Goal: Task Accomplishment & Management: Use online tool/utility

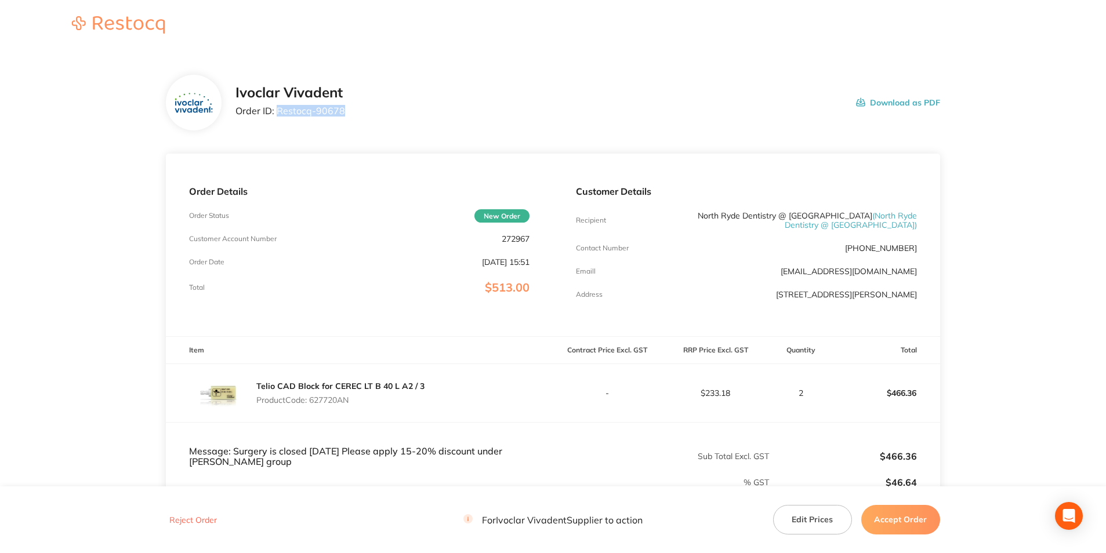
drag, startPoint x: 343, startPoint y: 113, endPoint x: 278, endPoint y: 118, distance: 64.6
click at [278, 118] on div "Ivoclar Vivadent Order ID: Restocq- 90678" at bounding box center [291, 103] width 110 height 36
copy p "Restocq- 90678"
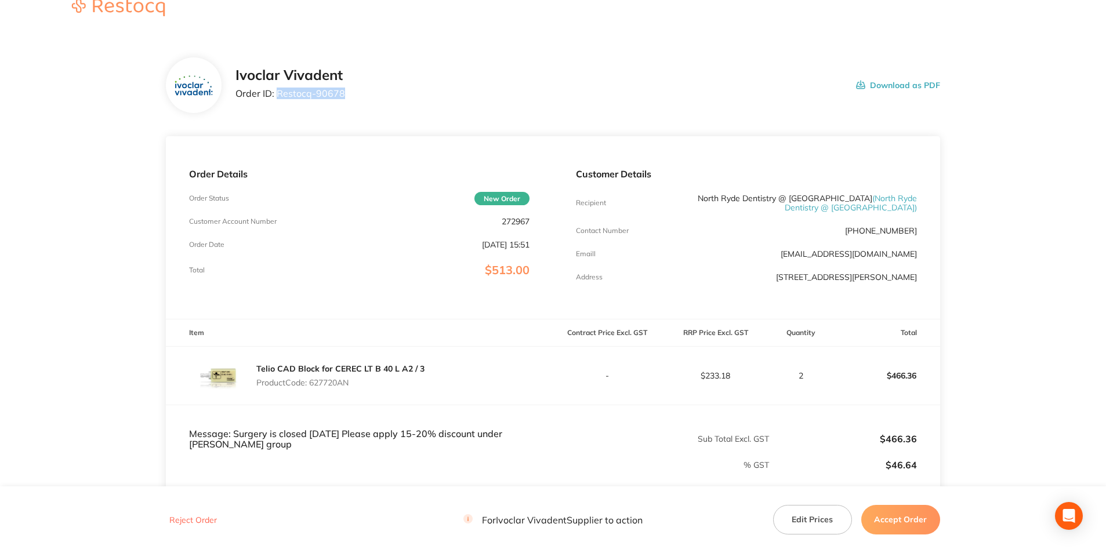
scroll to position [172, 0]
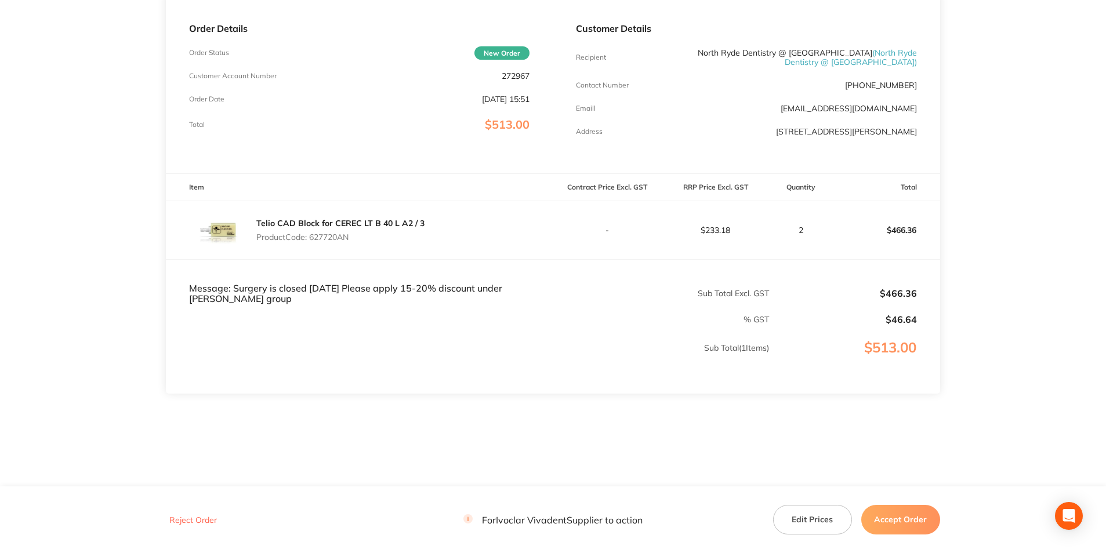
click at [881, 524] on button "Accept Order" at bounding box center [900, 519] width 79 height 29
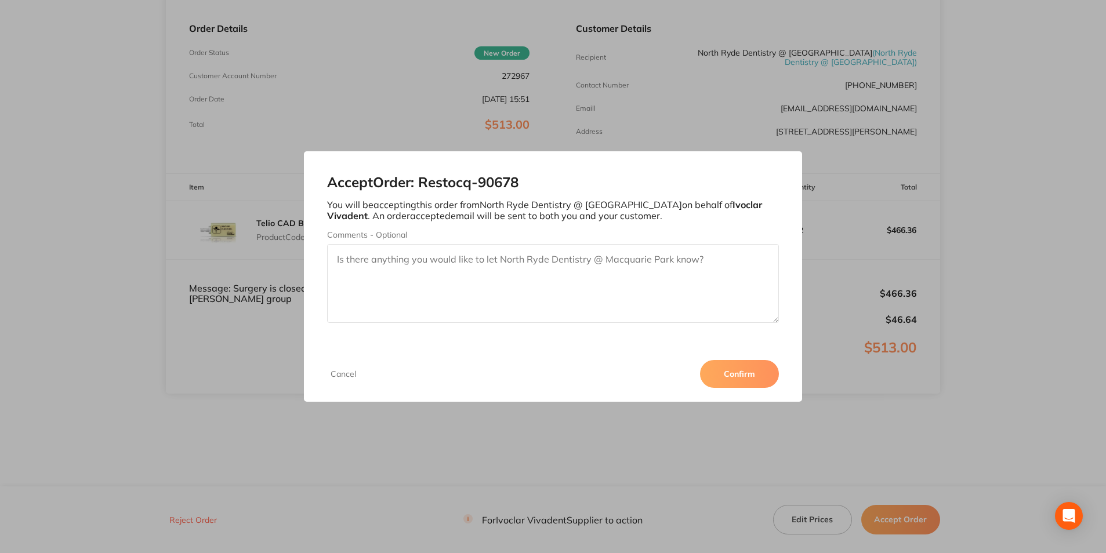
click at [582, 278] on textarea "Comments - Optional" at bounding box center [552, 283] width 451 height 79
click at [331, 376] on button "Cancel" at bounding box center [343, 374] width 32 height 10
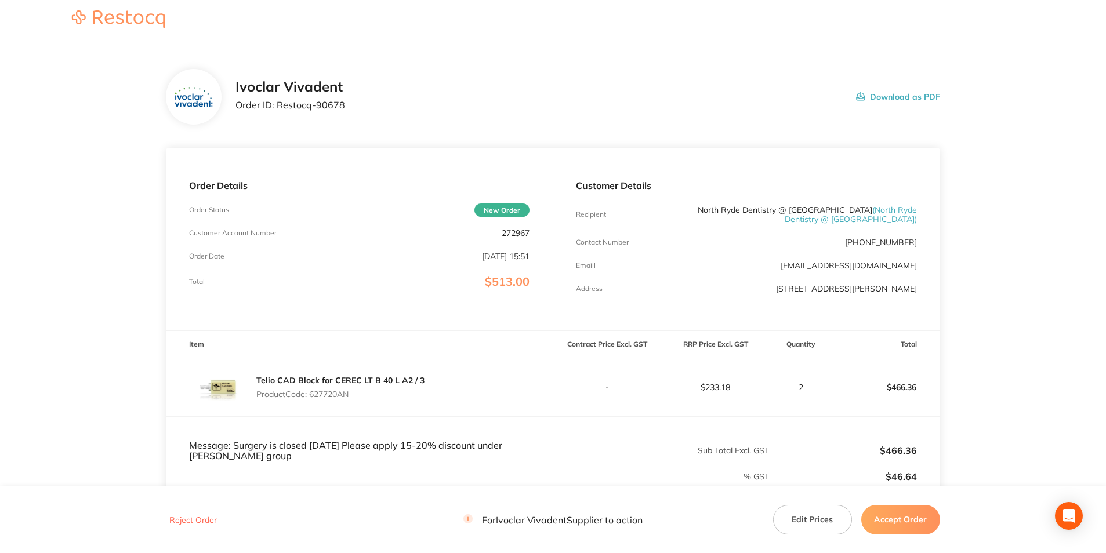
scroll to position [0, 0]
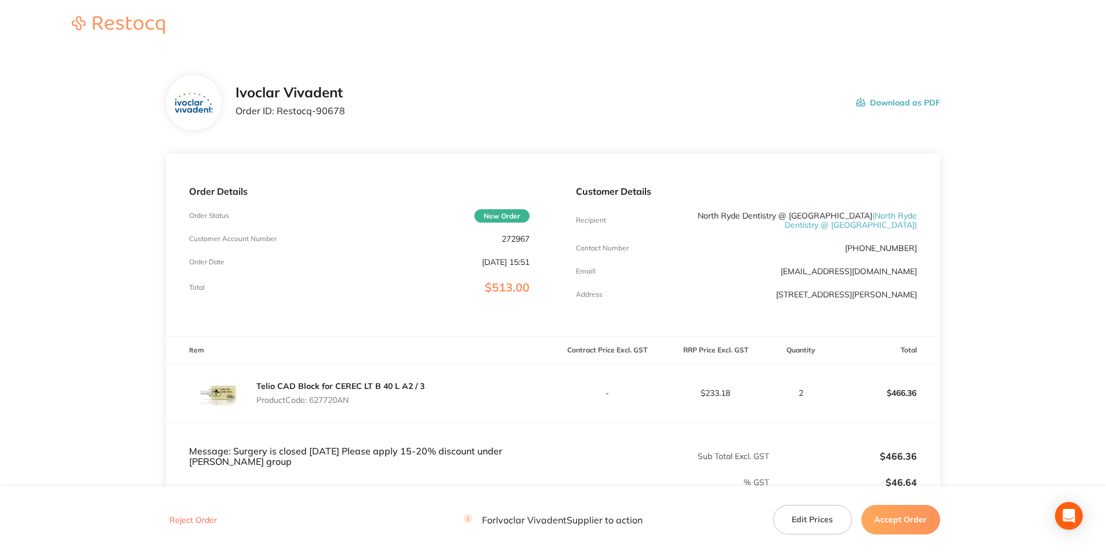
click at [1022, 308] on main "Ivoclar Vivadent Order ID: Restocq- 90678 Download as PDF Order Details Order S…" at bounding box center [553, 350] width 1106 height 597
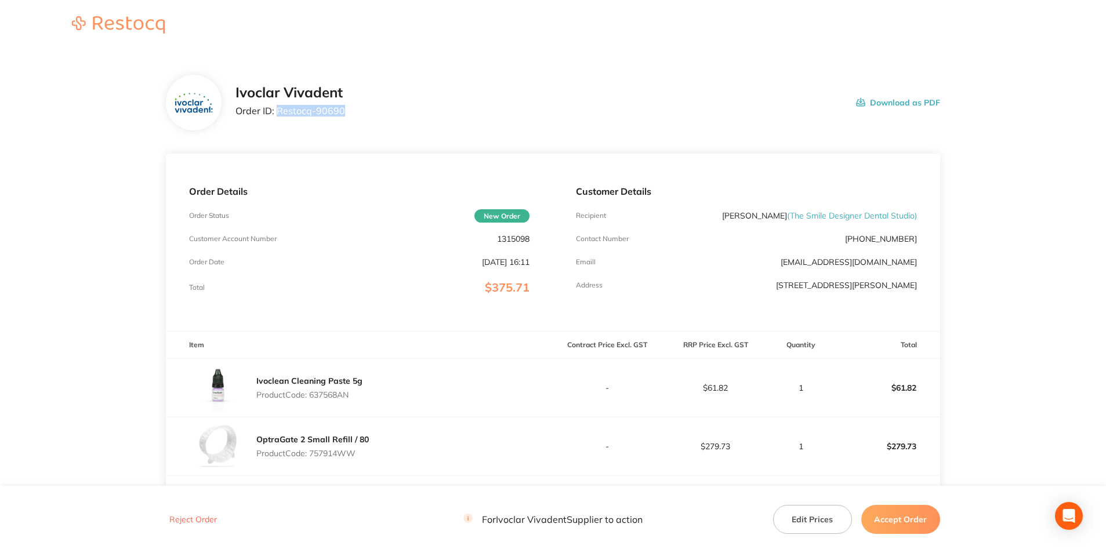
drag, startPoint x: 338, startPoint y: 109, endPoint x: 278, endPoint y: 107, distance: 60.4
click at [278, 107] on div "Ivoclar Vivadent Order ID: Restocq- 90690 Download as PDF" at bounding box center [588, 103] width 705 height 36
copy p "Restocq- 90690"
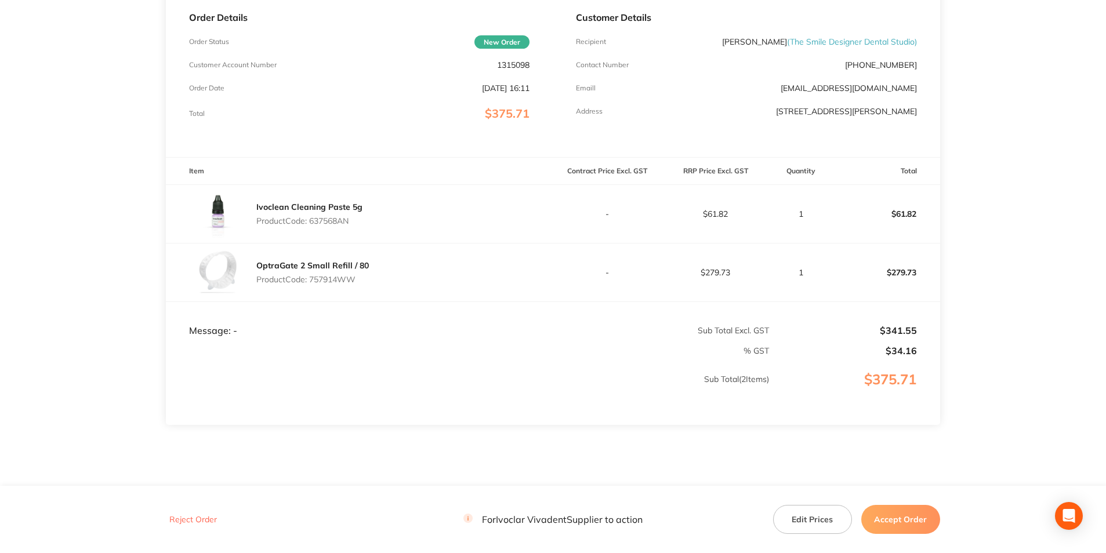
scroll to position [116, 0]
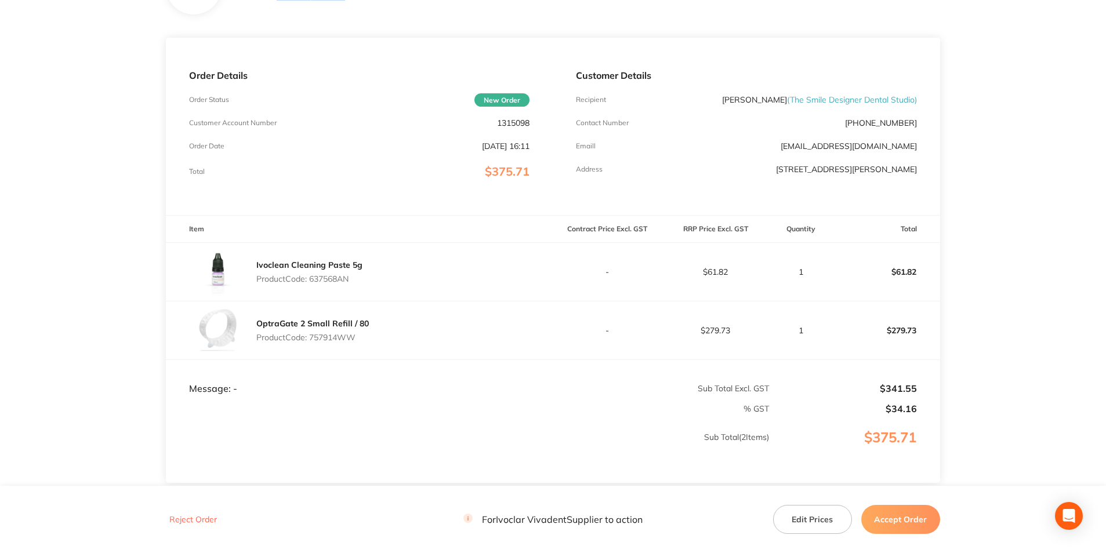
click at [928, 519] on button "Accept Order" at bounding box center [900, 519] width 79 height 29
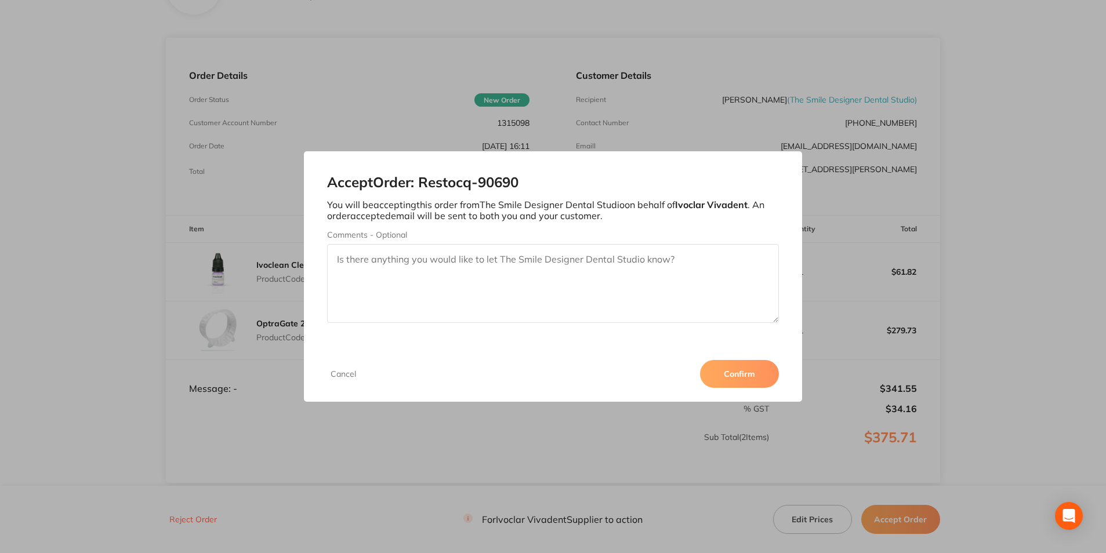
click at [555, 293] on textarea "Comments - Optional" at bounding box center [552, 283] width 451 height 79
click at [371, 262] on textarea "3011283992" at bounding box center [552, 283] width 451 height 79
type textarea "3011283992"
click at [721, 368] on button "Confirm" at bounding box center [739, 374] width 79 height 28
